Goal: Navigation & Orientation: Understand site structure

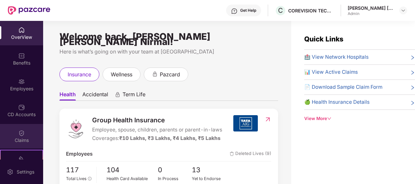
click at [20, 136] on div "Claims" at bounding box center [21, 136] width 43 height 24
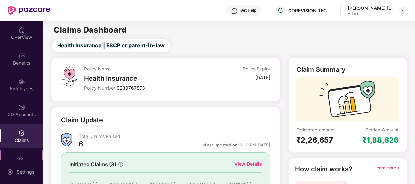
click at [23, 137] on div "Claims" at bounding box center [21, 140] width 43 height 7
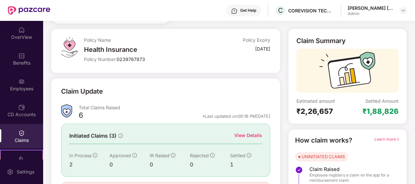
scroll to position [65, 0]
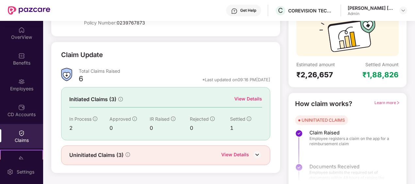
click at [242, 98] on div "View Details" at bounding box center [248, 98] width 28 height 7
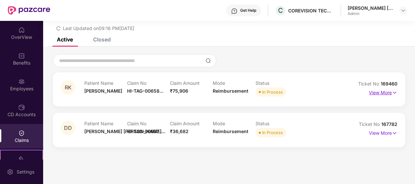
click at [393, 92] on img at bounding box center [395, 92] width 6 height 7
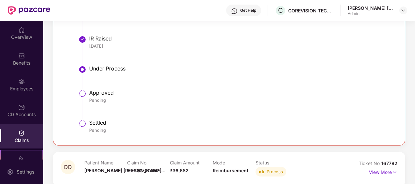
scroll to position [567, 0]
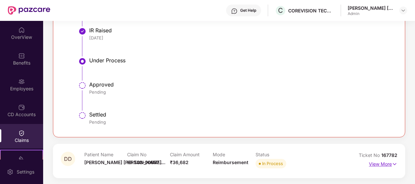
click at [381, 165] on p "View More" at bounding box center [383, 163] width 28 height 9
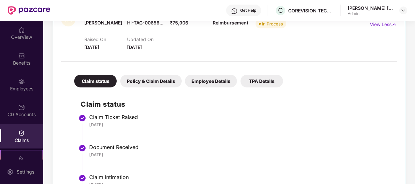
scroll to position [0, 0]
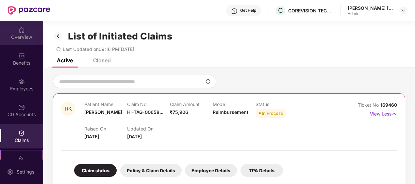
click at [14, 31] on div "OverView" at bounding box center [21, 33] width 43 height 24
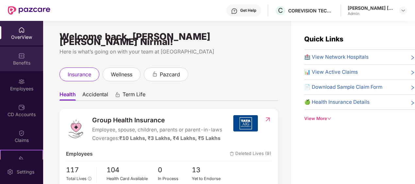
click at [23, 61] on div "Benefits" at bounding box center [21, 63] width 43 height 7
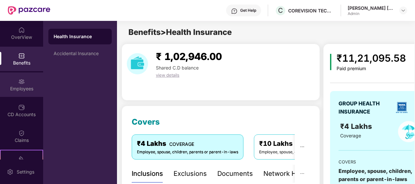
click at [22, 87] on div "Employees" at bounding box center [21, 89] width 43 height 7
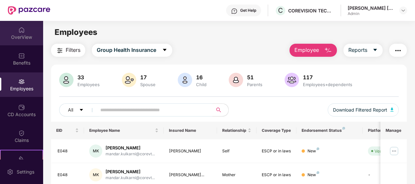
click at [10, 37] on div "OverView" at bounding box center [21, 37] width 43 height 7
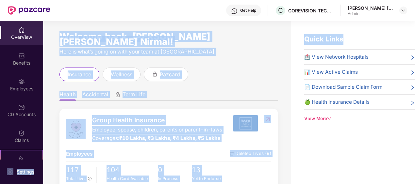
drag, startPoint x: 363, startPoint y: 30, endPoint x: -1, endPoint y: 201, distance: 402.0
click at [0, 184] on html "Get Help C COREVISION TECHNOLOGY PRIVATE LIMITED [PERSON_NAME] [PERSON_NAME] Ni…" at bounding box center [207, 92] width 415 height 184
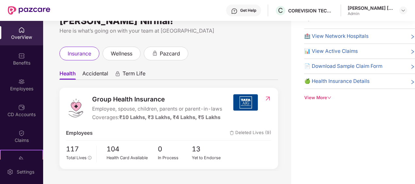
click at [356, 158] on div "Quick Links 🏥 View Network Hospitals 📊 View Active Claims 📄 Download Sample Cla…" at bounding box center [353, 92] width 124 height 184
click at [392, 132] on div "Quick Links 🏥 View Network Hospitals 📊 View Active Claims 📄 Download Sample Cla…" at bounding box center [353, 92] width 124 height 184
